Goal: Complete application form

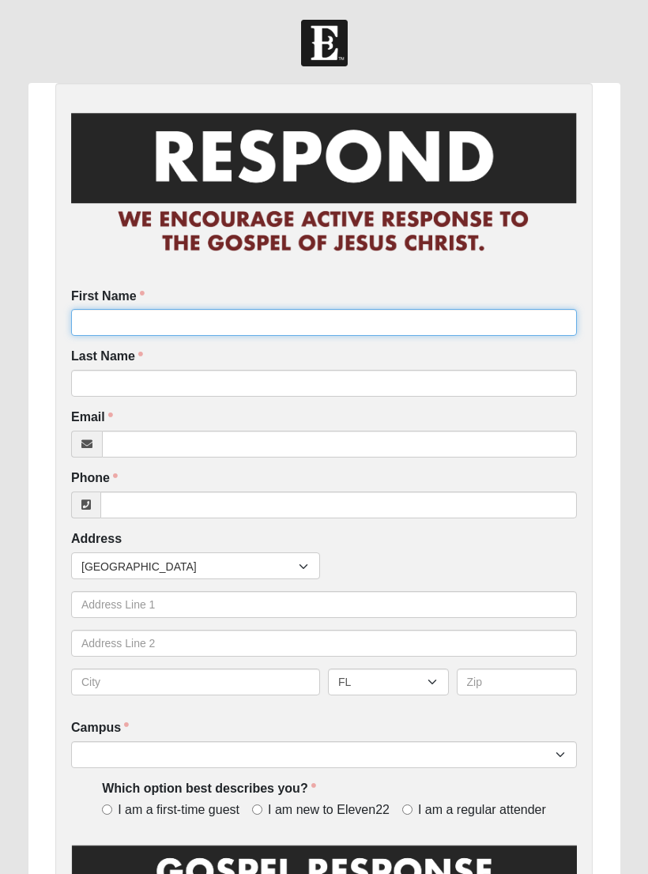
click at [160, 321] on input "First Name" at bounding box center [324, 322] width 506 height 27
type input "[PERSON_NAME]"
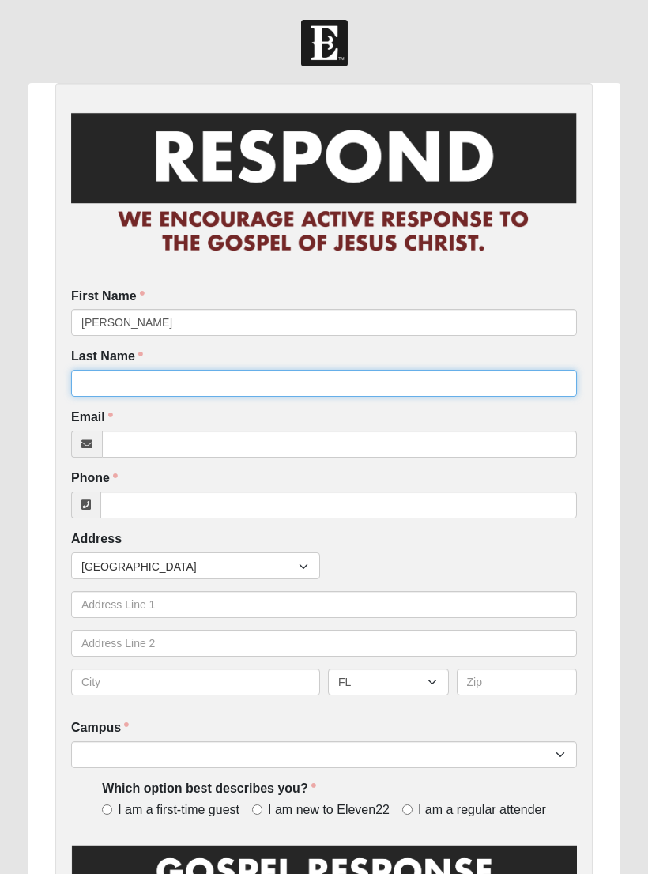
click at [123, 388] on input "Last Name" at bounding box center [324, 383] width 506 height 27
type input "[PERSON_NAME]"
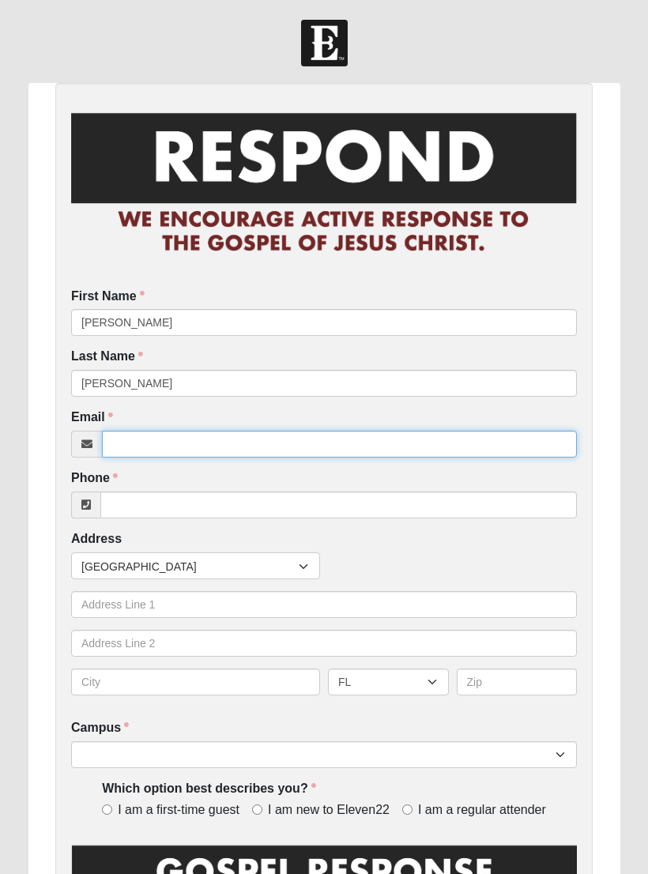
click at [163, 442] on input "Email" at bounding box center [339, 444] width 475 height 27
type input "[EMAIL_ADDRESS][DOMAIN_NAME]"
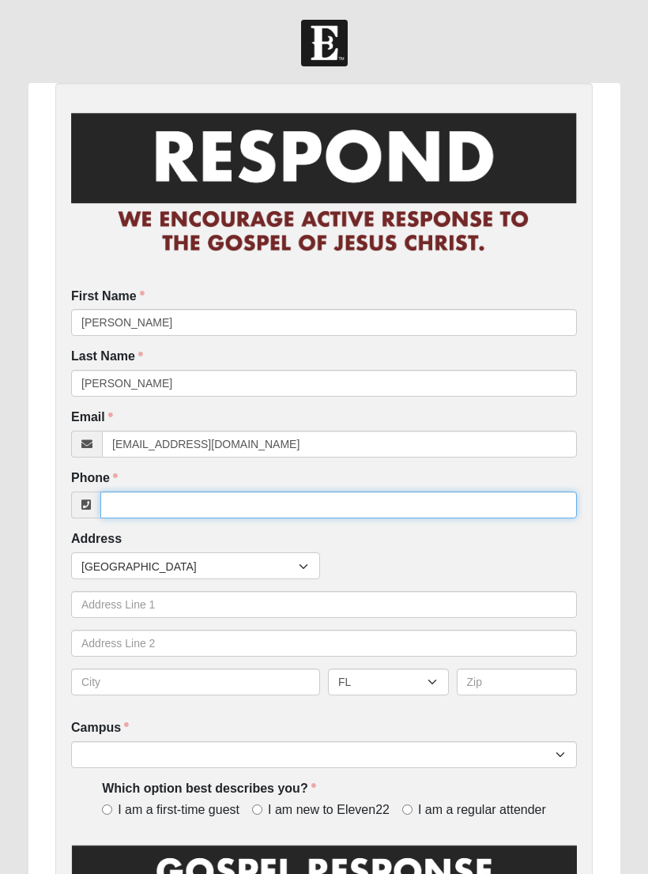
click at [174, 497] on input "Phone" at bounding box center [338, 505] width 477 height 27
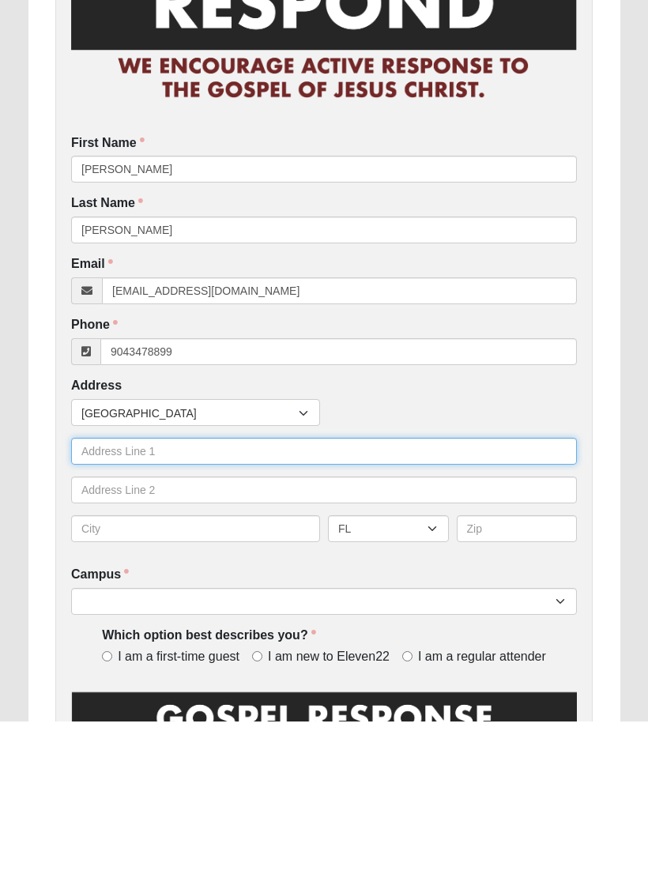
click at [145, 591] on input "text" at bounding box center [324, 604] width 506 height 27
type input "[PHONE_NUMBER]"
type input "[STREET_ADDRESS]"
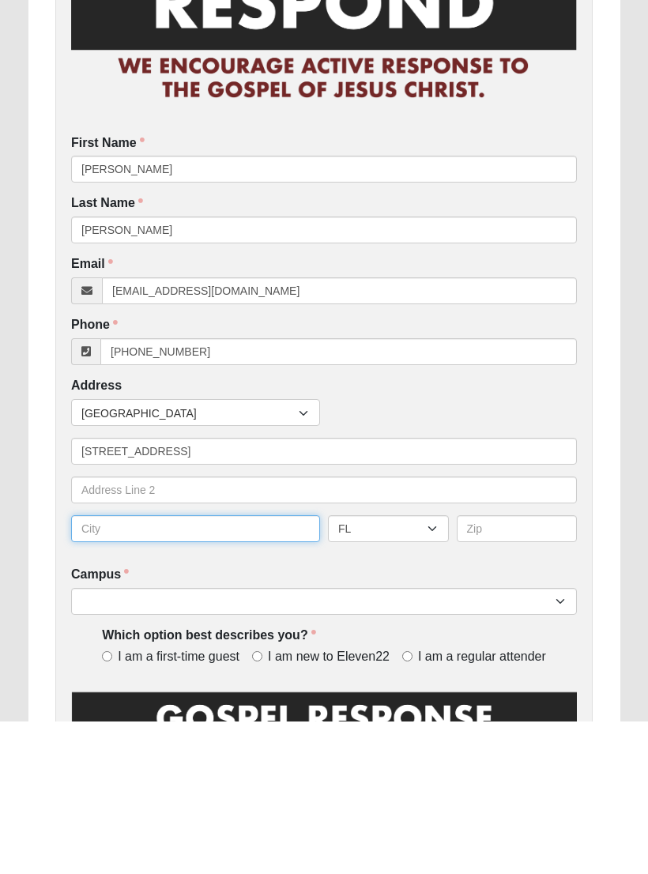
click at [142, 669] on input "text" at bounding box center [195, 682] width 249 height 27
type input "[GEOGRAPHIC_DATA]"
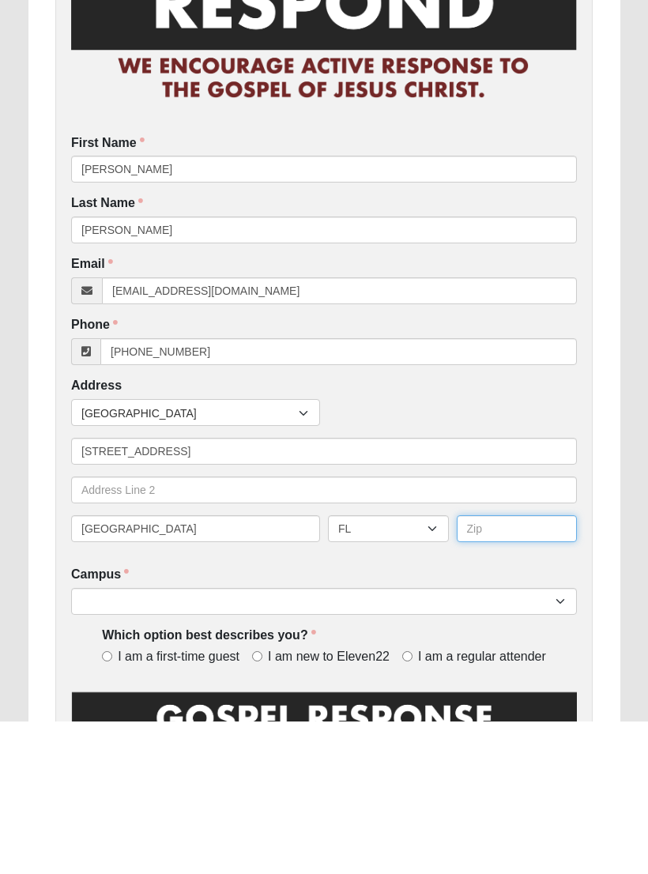
click at [522, 669] on input "text" at bounding box center [517, 682] width 121 height 27
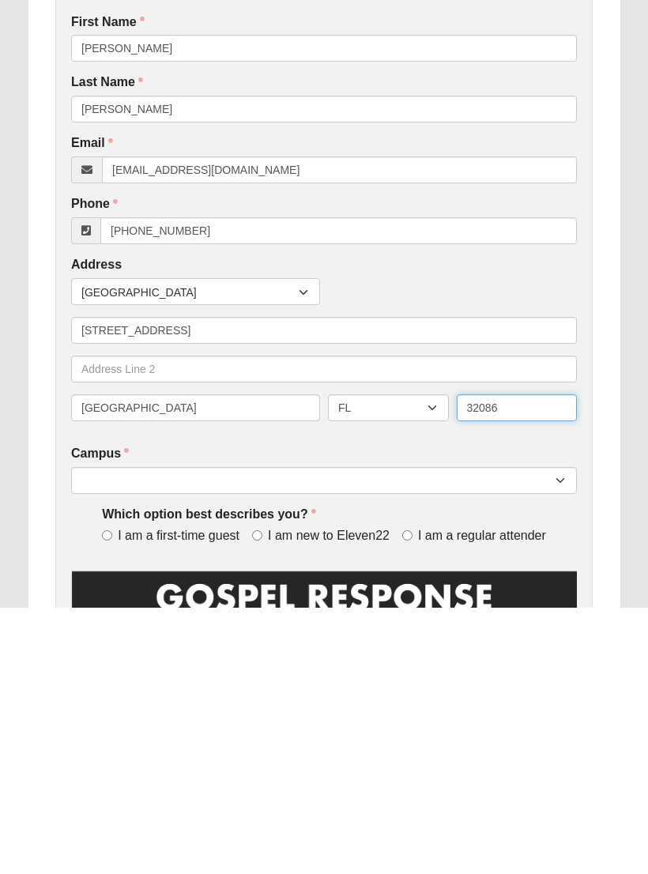
scroll to position [20, 0]
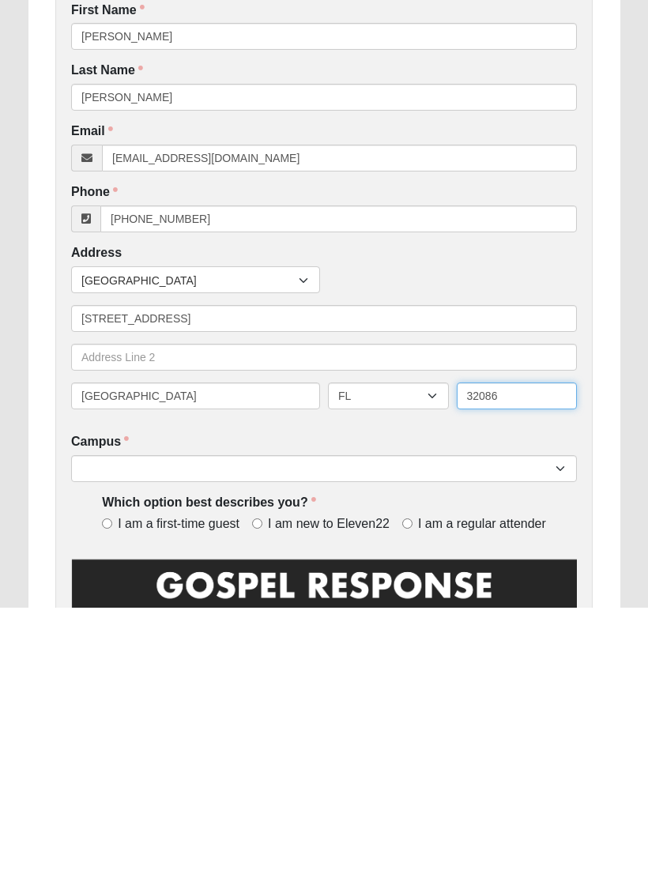
type input "32086"
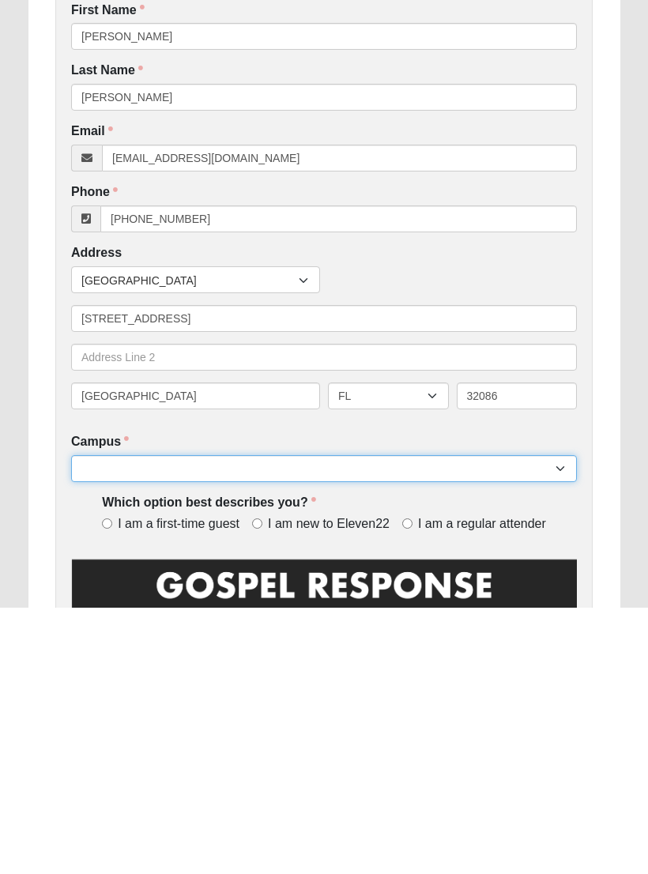
click at [545, 722] on select "Arlington Baymeadows Eleven22 Online [PERSON_NAME][GEOGRAPHIC_DATA] Jesup [GEOG…" at bounding box center [324, 735] width 506 height 27
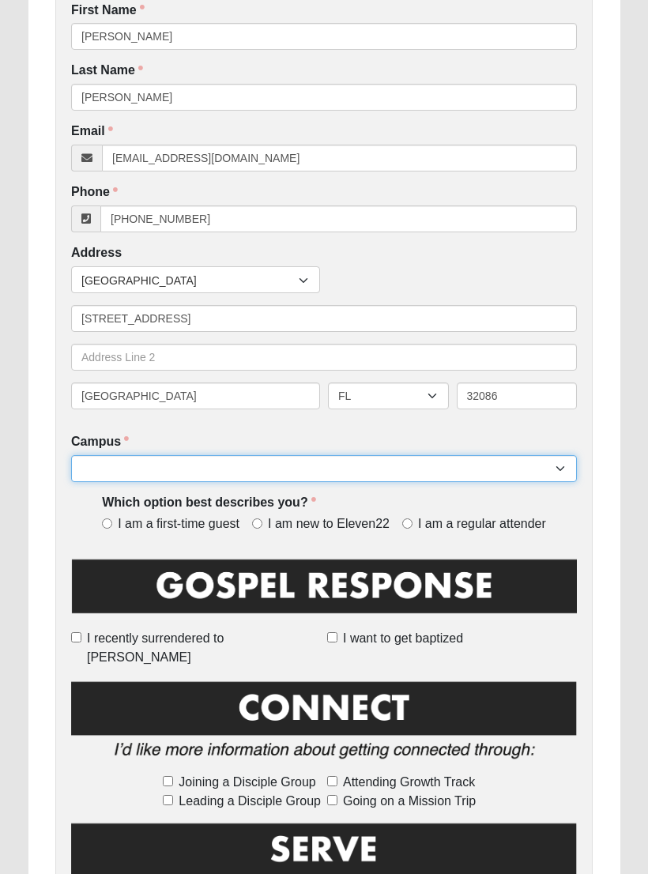
select select "11"
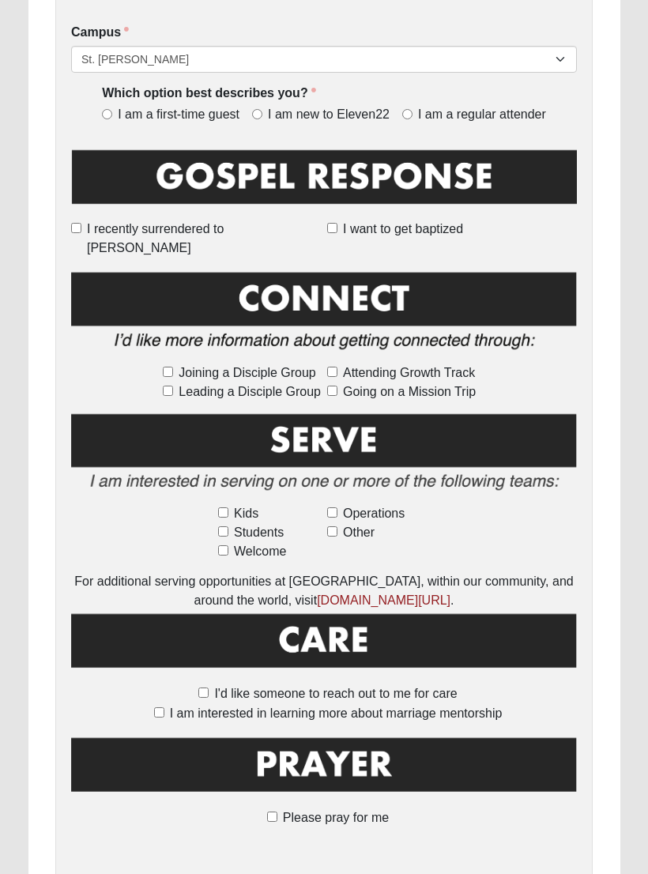
scroll to position [760, 0]
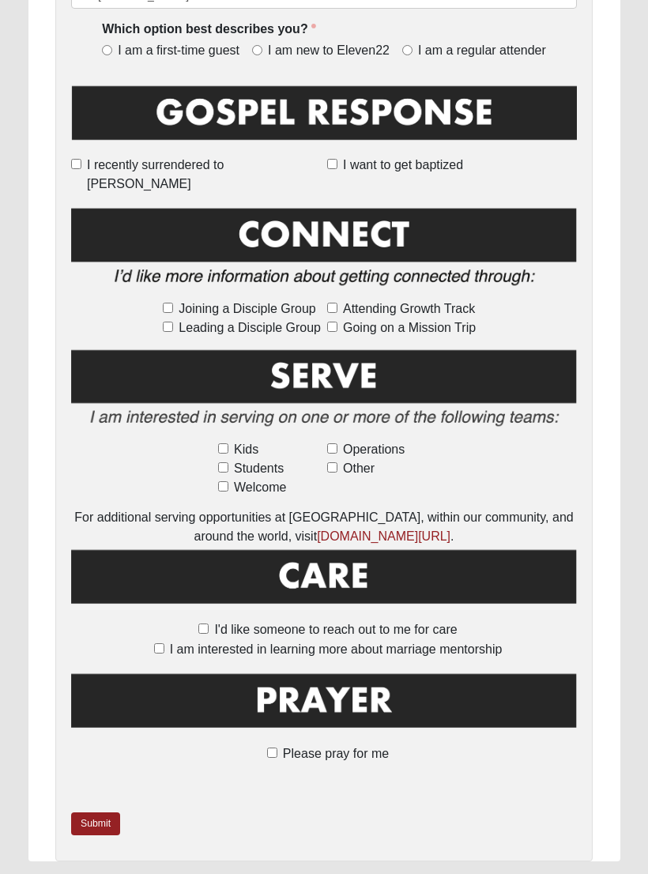
click at [209, 624] on input "I'd like someone to reach out to me for care" at bounding box center [203, 629] width 10 height 10
checkbox input "true"
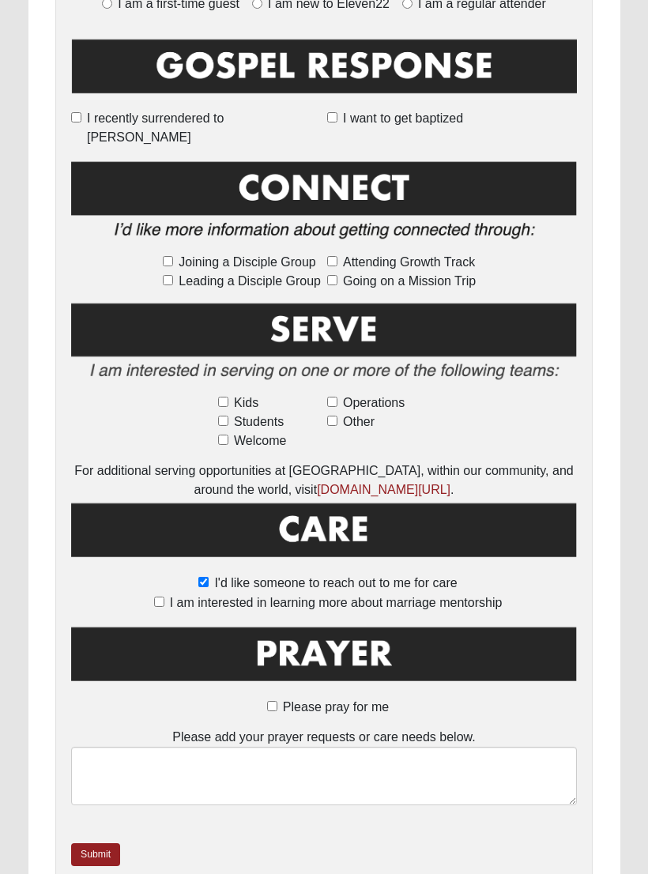
scroll to position [837, 0]
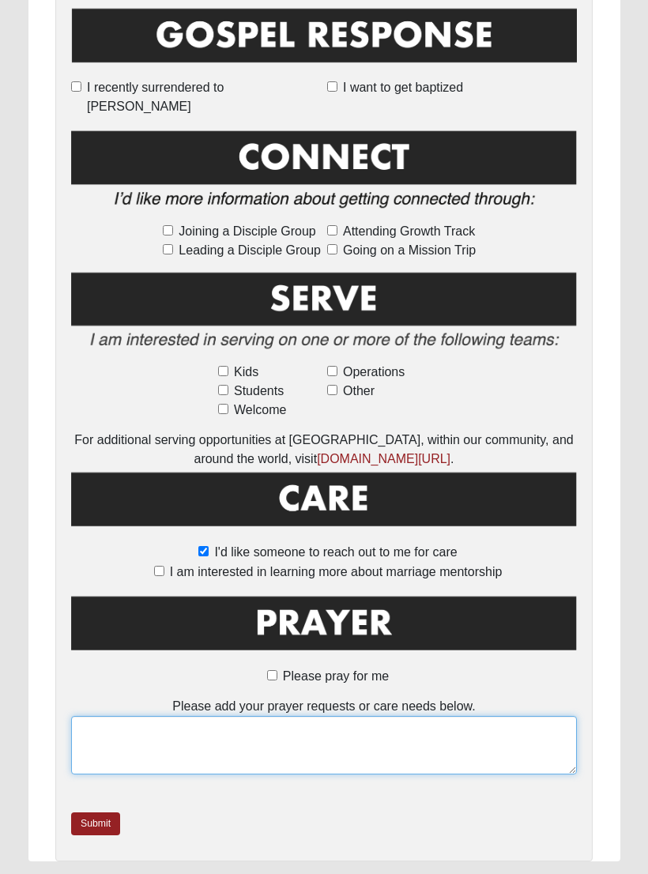
click at [145, 721] on textarea at bounding box center [324, 745] width 506 height 59
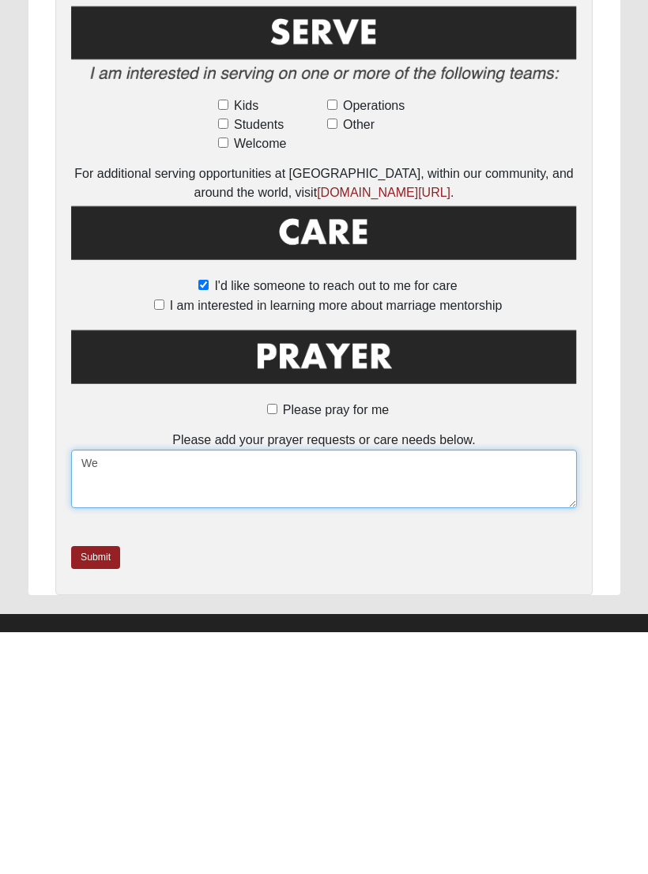
type textarea "W"
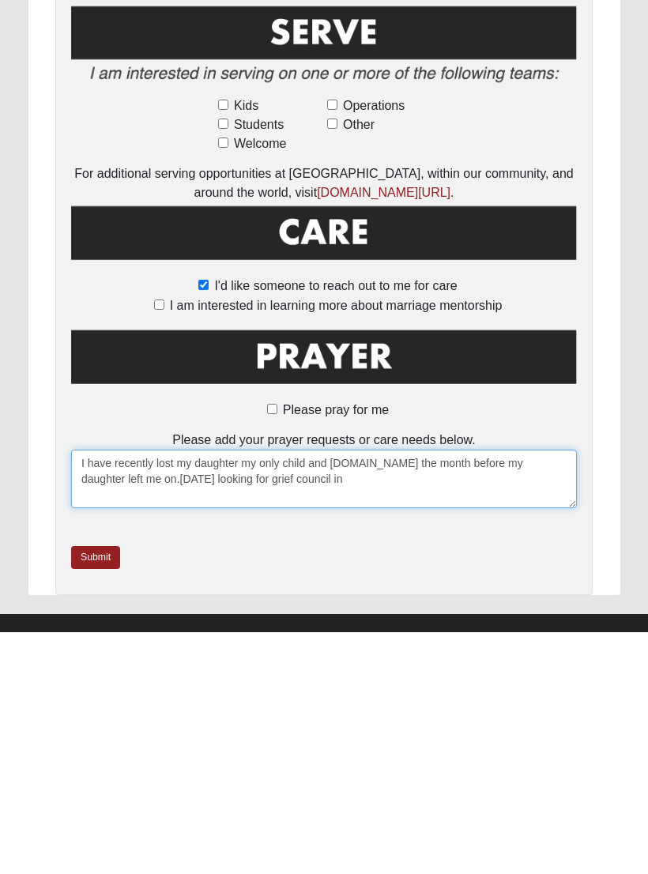
type textarea "I have recently lost my daughter my only child and [DOMAIN_NAME] the month befo…"
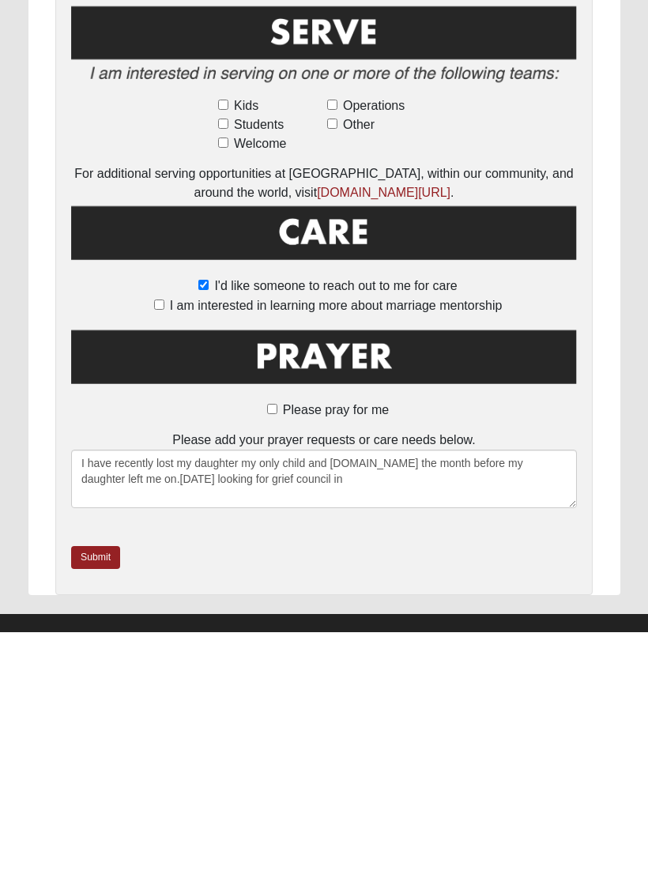
click at [110, 788] on link "Submit" at bounding box center [95, 799] width 49 height 23
